Goal: Transaction & Acquisition: Obtain resource

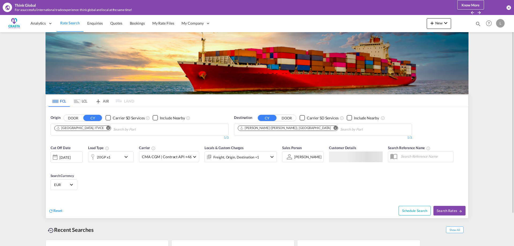
click at [106, 128] on md-icon "Remove" at bounding box center [108, 128] width 4 height 4
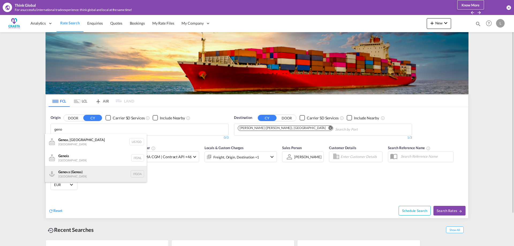
type input "geno"
click at [74, 170] on div "Geno va ( Geno a) [GEOGRAPHIC_DATA] ITGOA" at bounding box center [96, 174] width 102 height 16
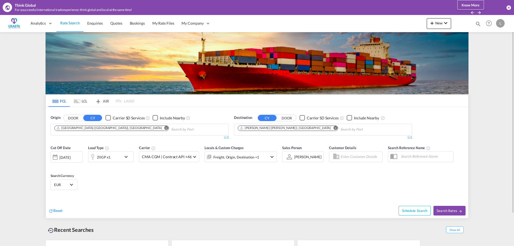
click at [334, 128] on md-icon "Remove" at bounding box center [336, 128] width 4 height 4
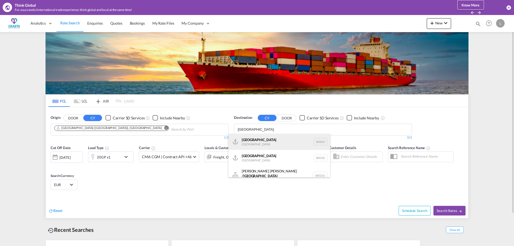
type input "[GEOGRAPHIC_DATA]"
click at [259, 139] on div "[GEOGRAPHIC_DATA] [GEOGRAPHIC_DATA] BRRIO" at bounding box center [280, 142] width 102 height 16
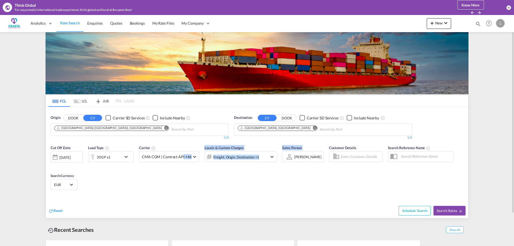
click at [126, 155] on md-icon "icon-chevron-down" at bounding box center [127, 157] width 9 height 6
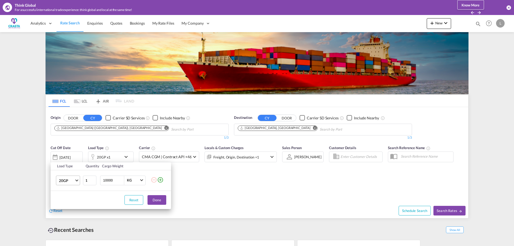
click at [71, 184] on md-select-value "20GP" at bounding box center [68, 180] width 21 height 9
click at [67, 207] on div "40HC" at bounding box center [64, 206] width 10 height 5
click at [155, 199] on button "Done" at bounding box center [157, 200] width 19 height 10
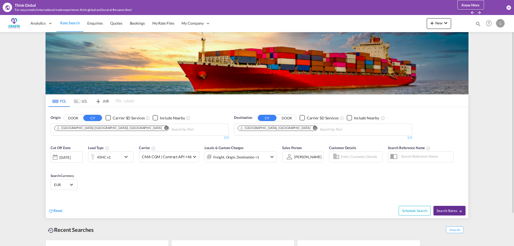
click at [457, 212] on span "Search Rates" at bounding box center [450, 211] width 26 height 4
type input "ITGOA to BRRIO / [DATE]"
